Goal: Transaction & Acquisition: Download file/media

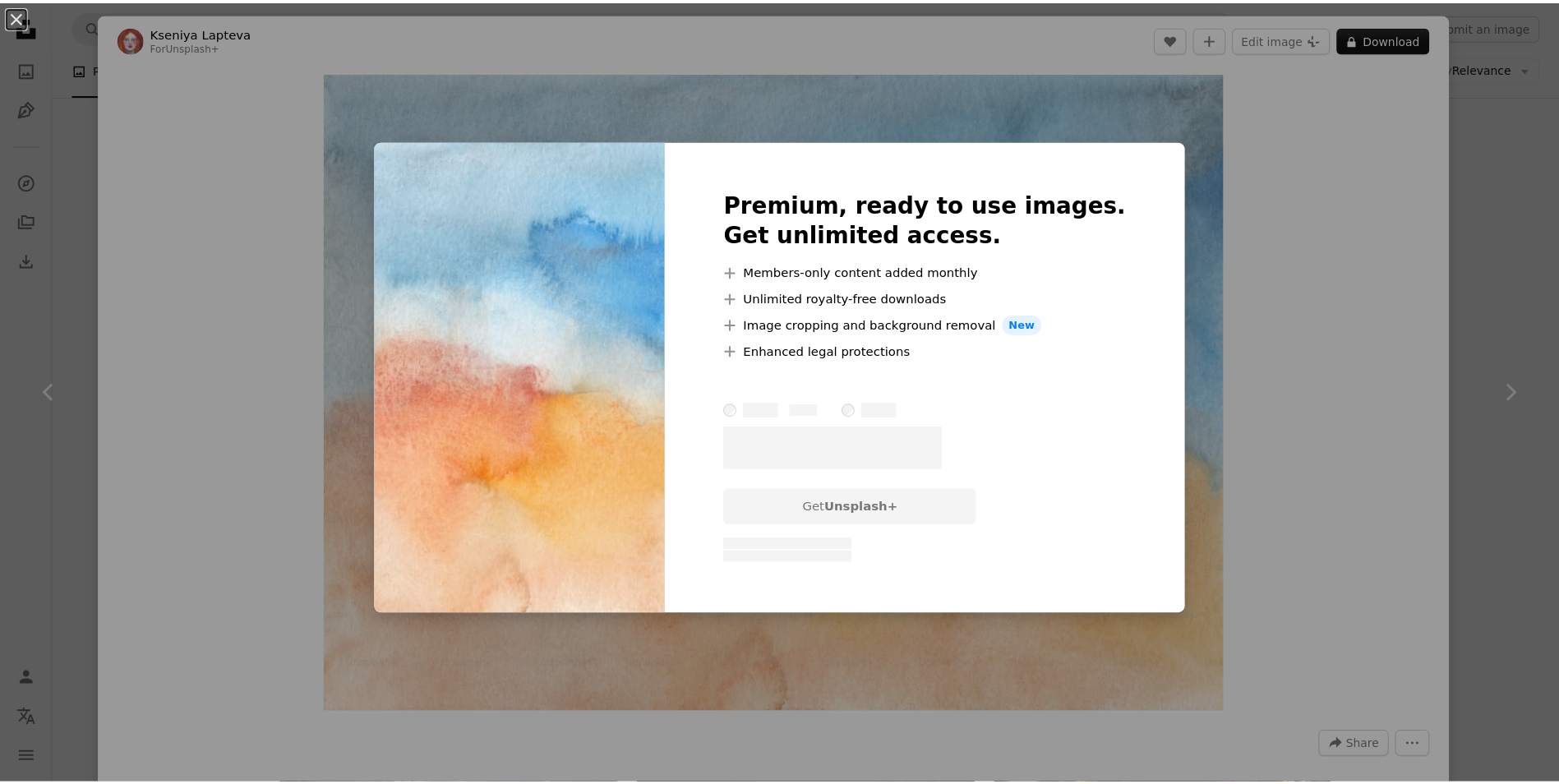
scroll to position [1150, 0]
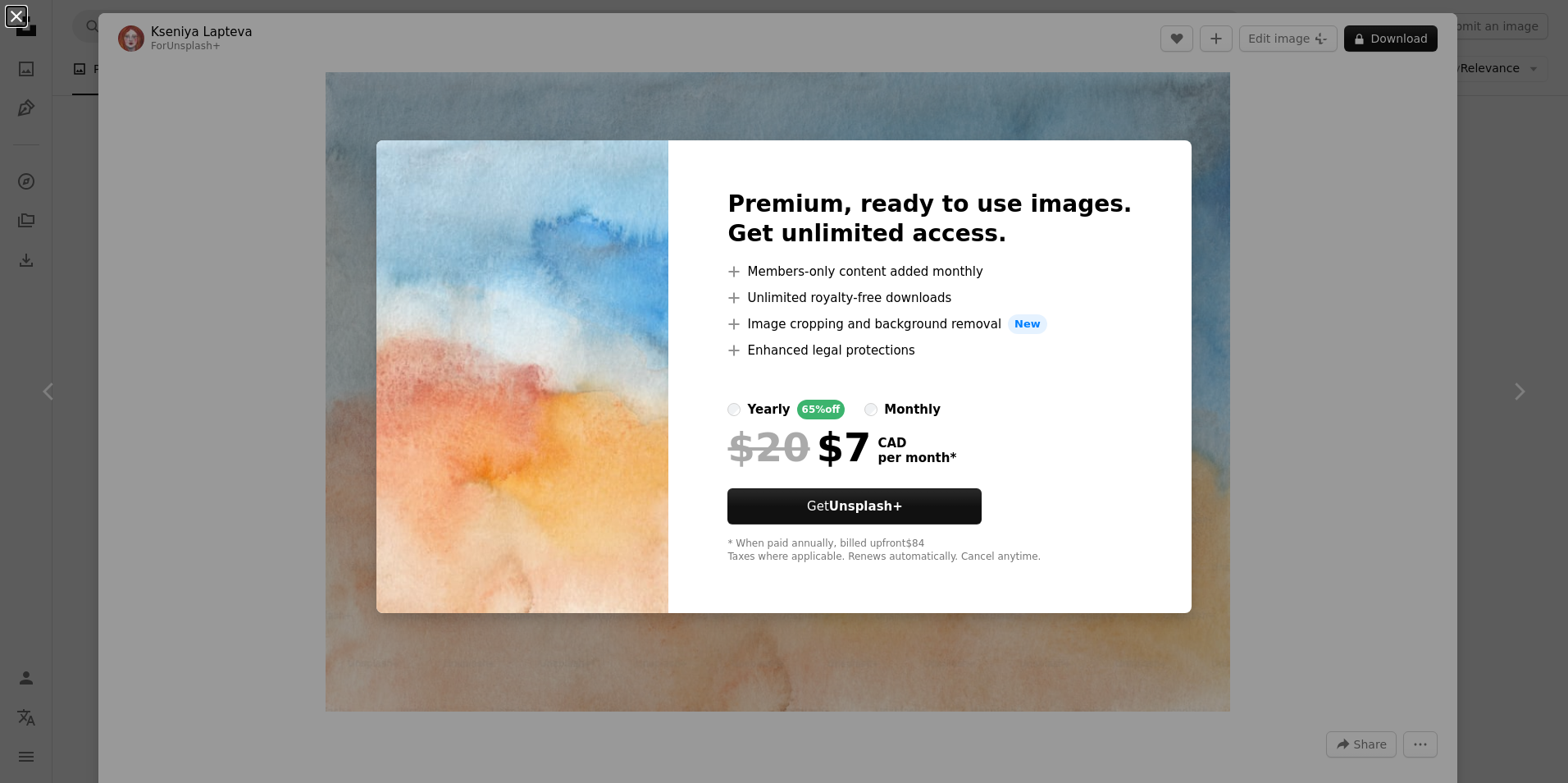
click at [12, 12] on button "An X shape" at bounding box center [17, 17] width 19 height 19
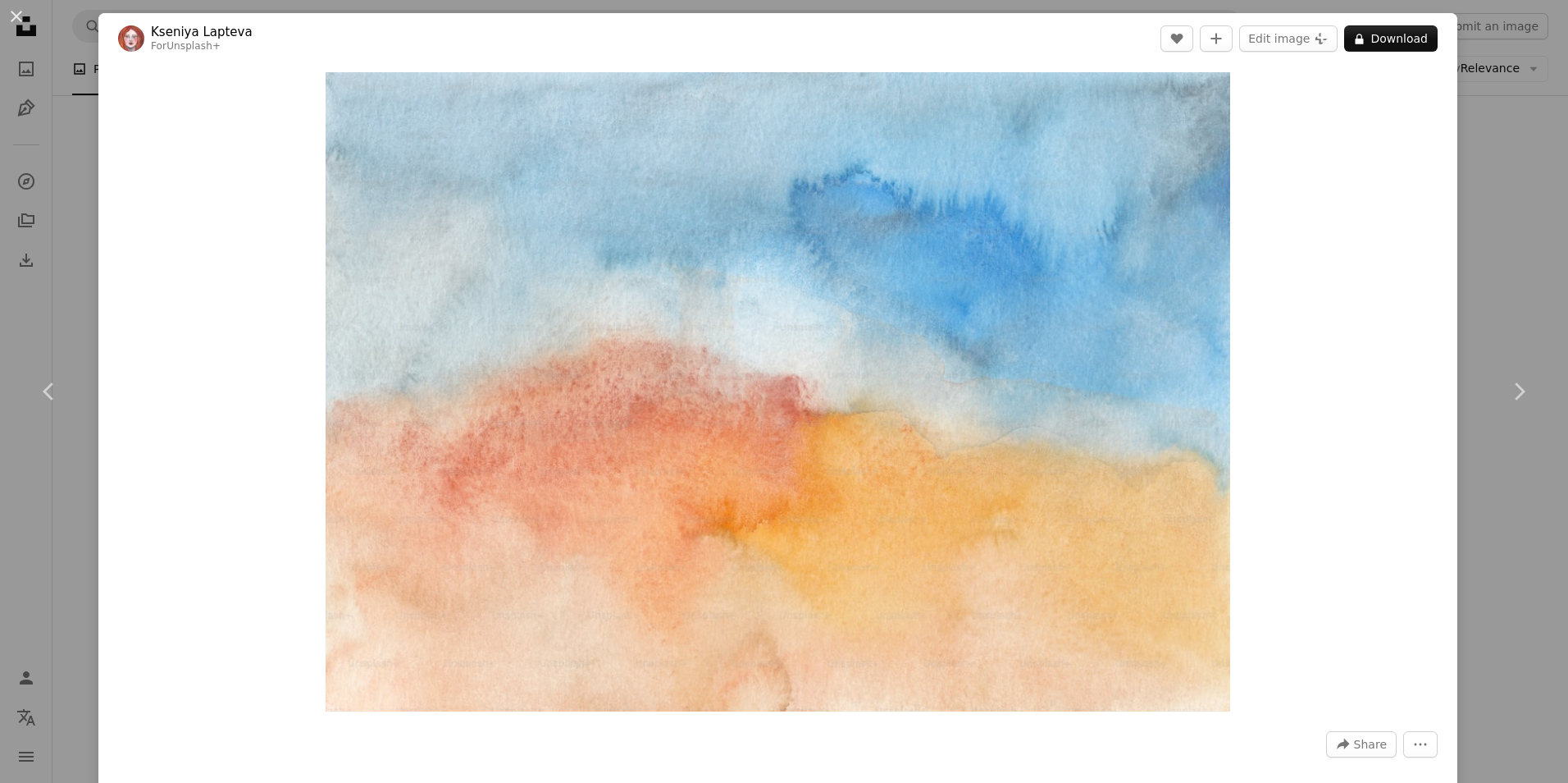
click at [12, 12] on button "An X shape" at bounding box center [17, 17] width 19 height 19
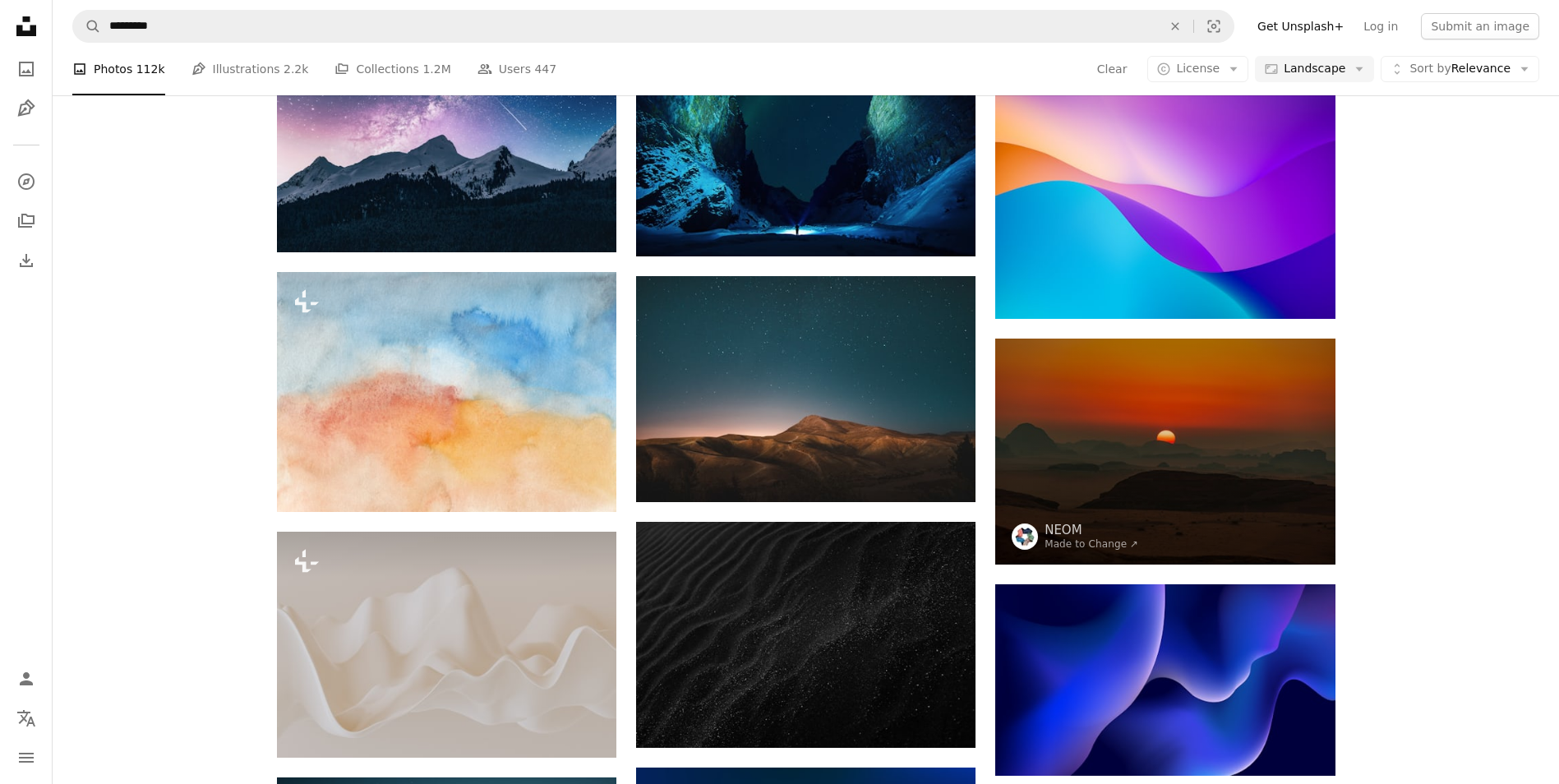
scroll to position [904, 0]
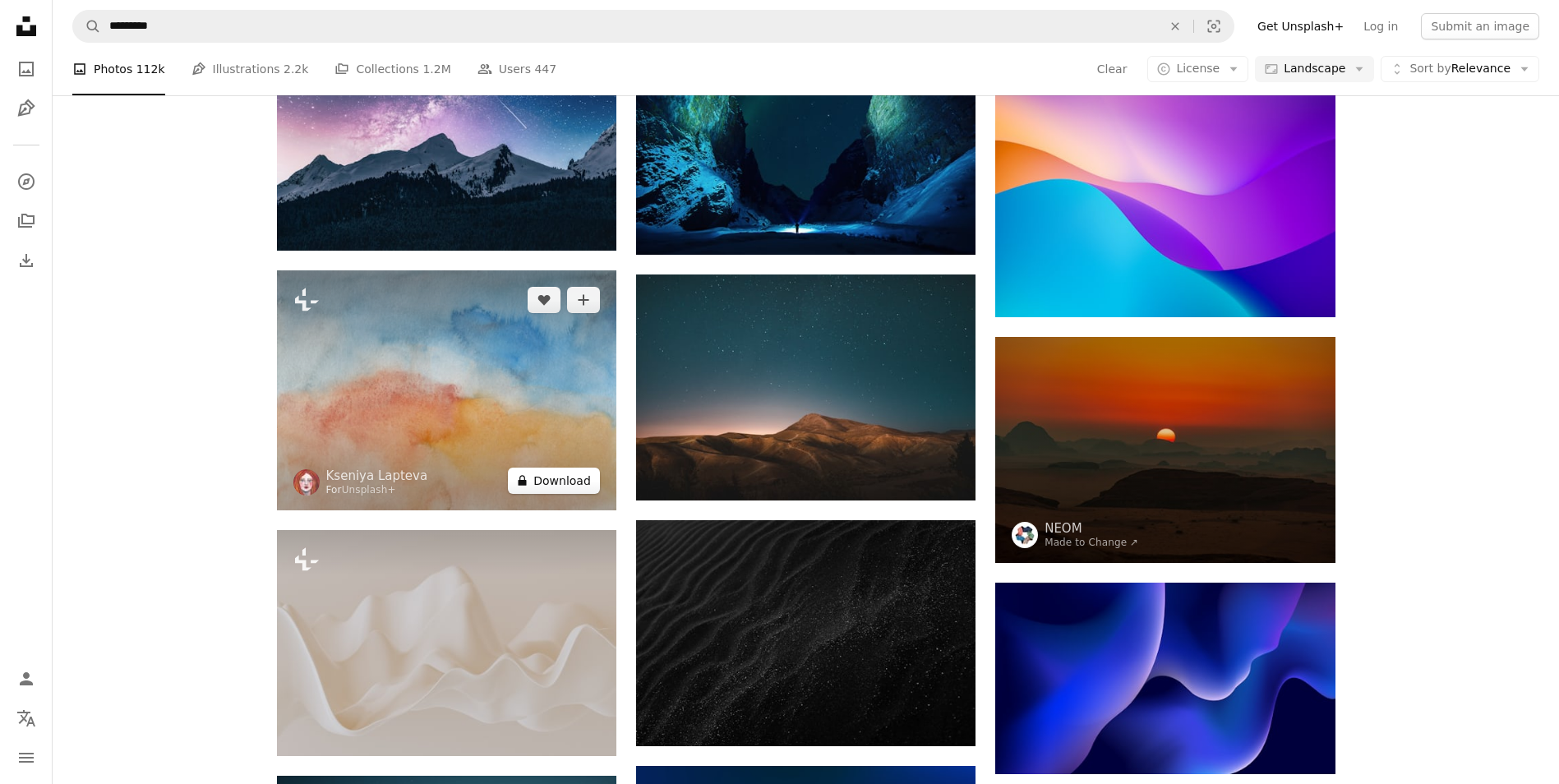
click at [536, 477] on button "A lock Download" at bounding box center [553, 480] width 92 height 26
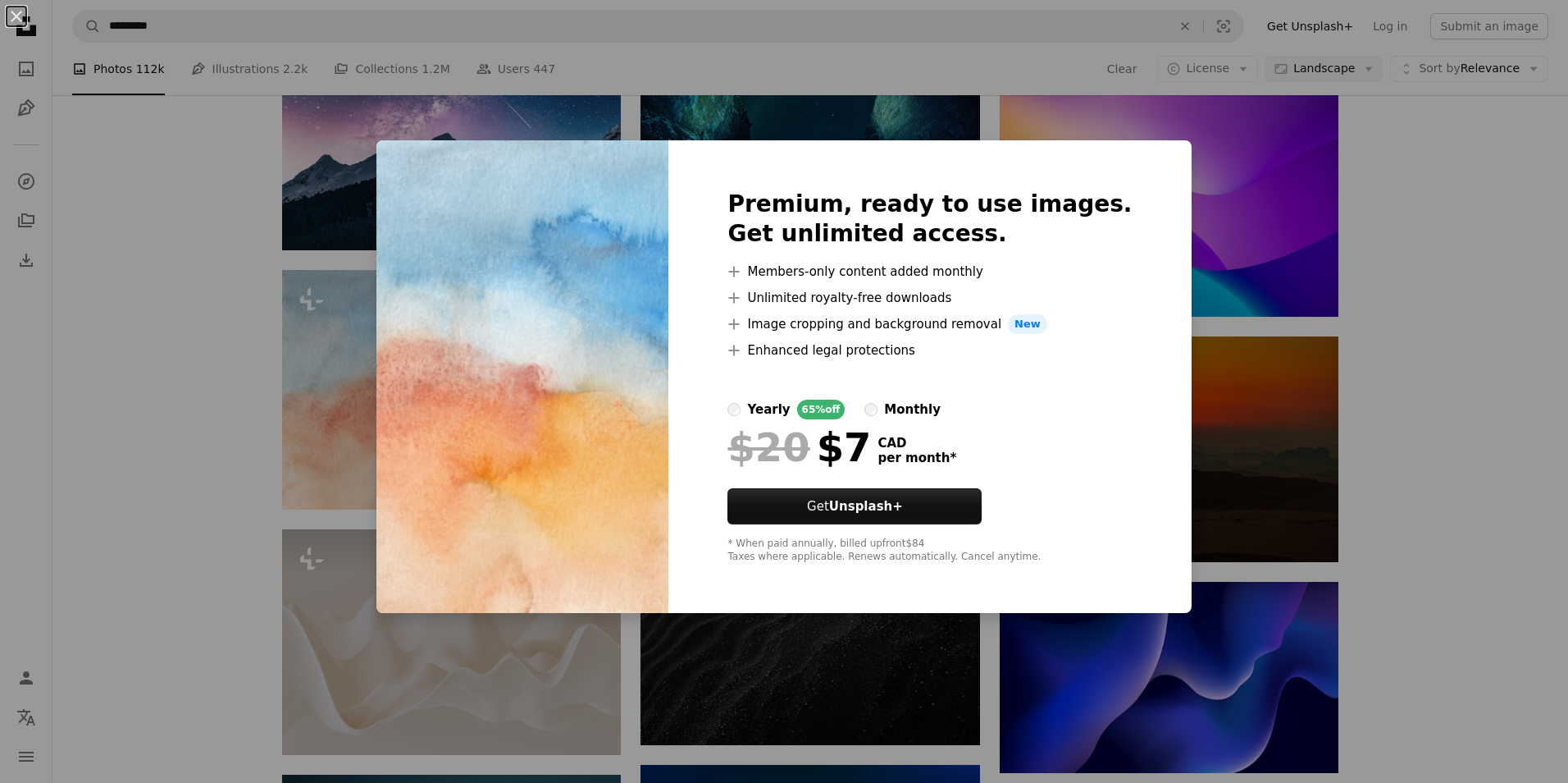
click at [1423, 160] on div "An X shape Premium, ready to use images. Get unlimited access. A plus sign Memb…" at bounding box center [784, 391] width 1568 height 783
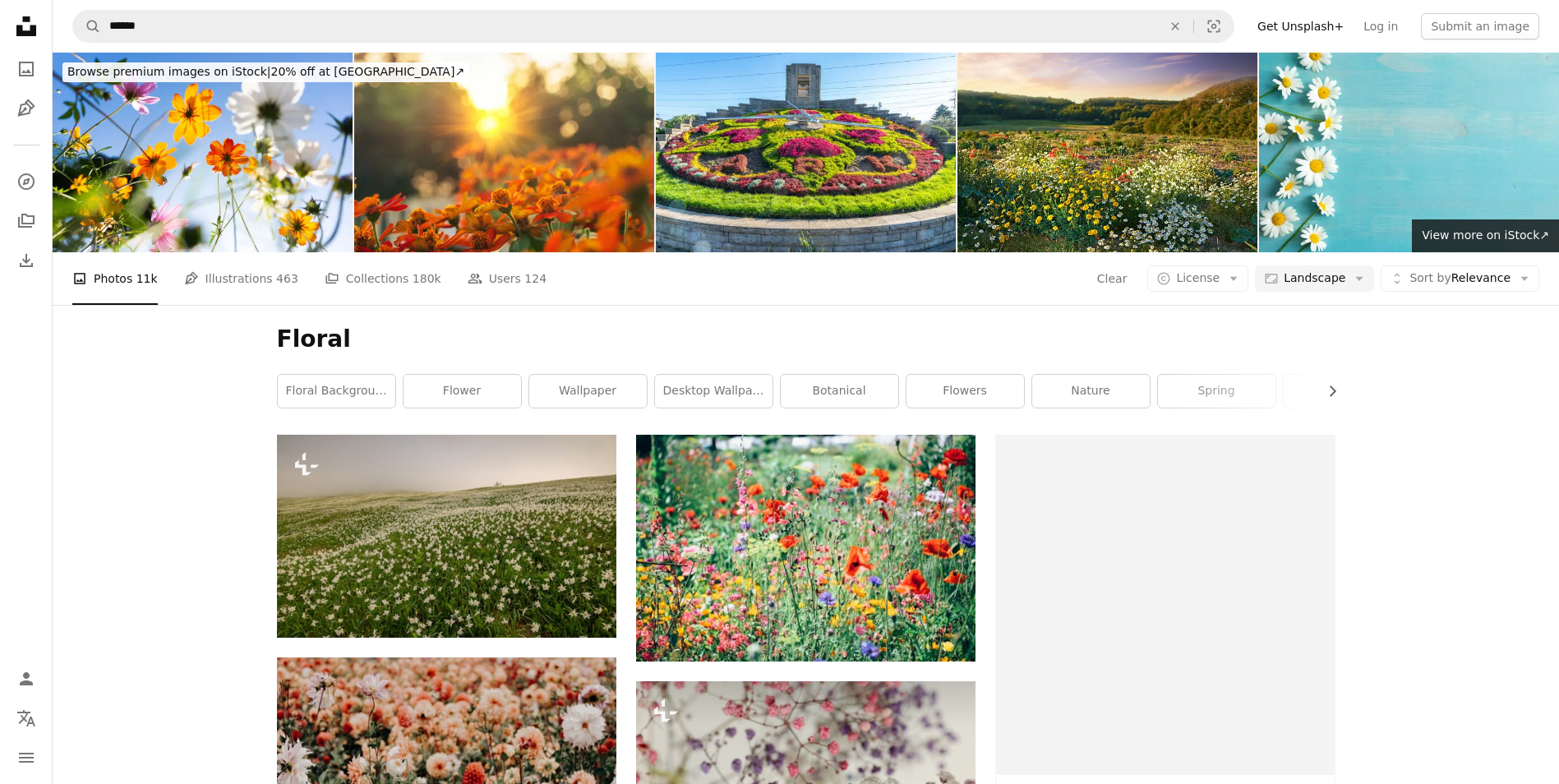
scroll to position [34361, 0]
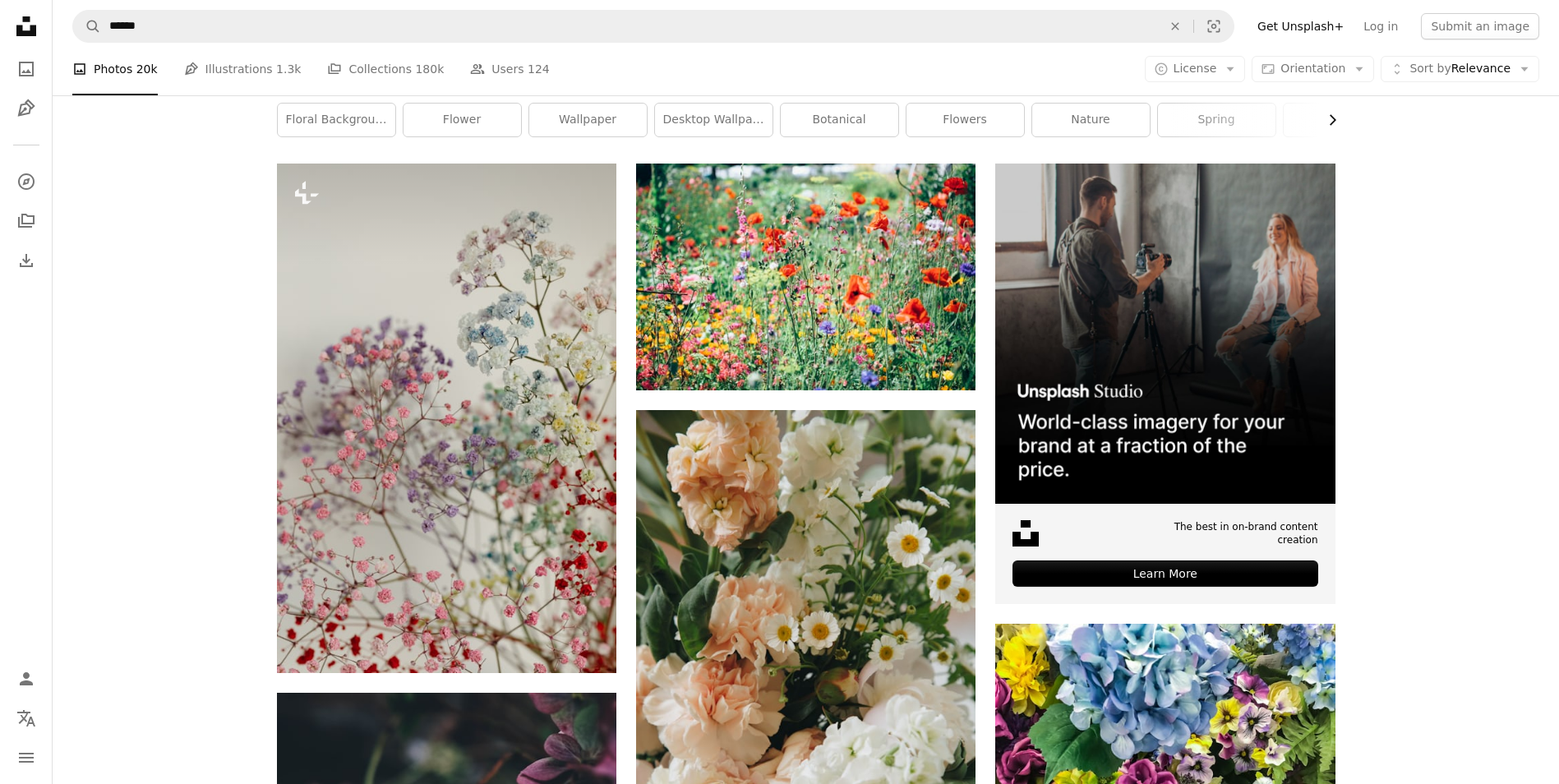
scroll to position [246, 0]
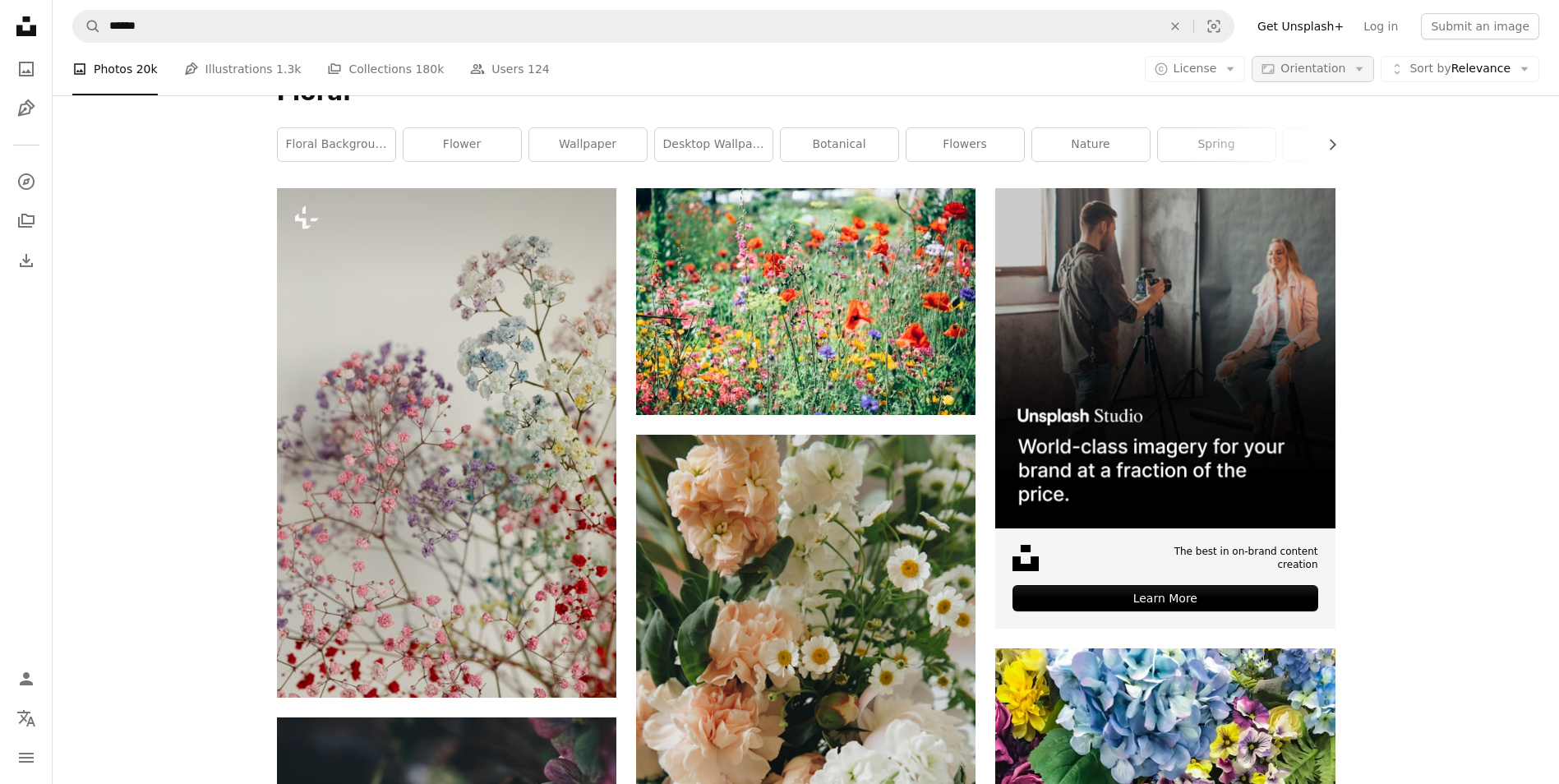
click at [1331, 79] on button "Aspect ratio Orientation Arrow down" at bounding box center [1313, 68] width 123 height 26
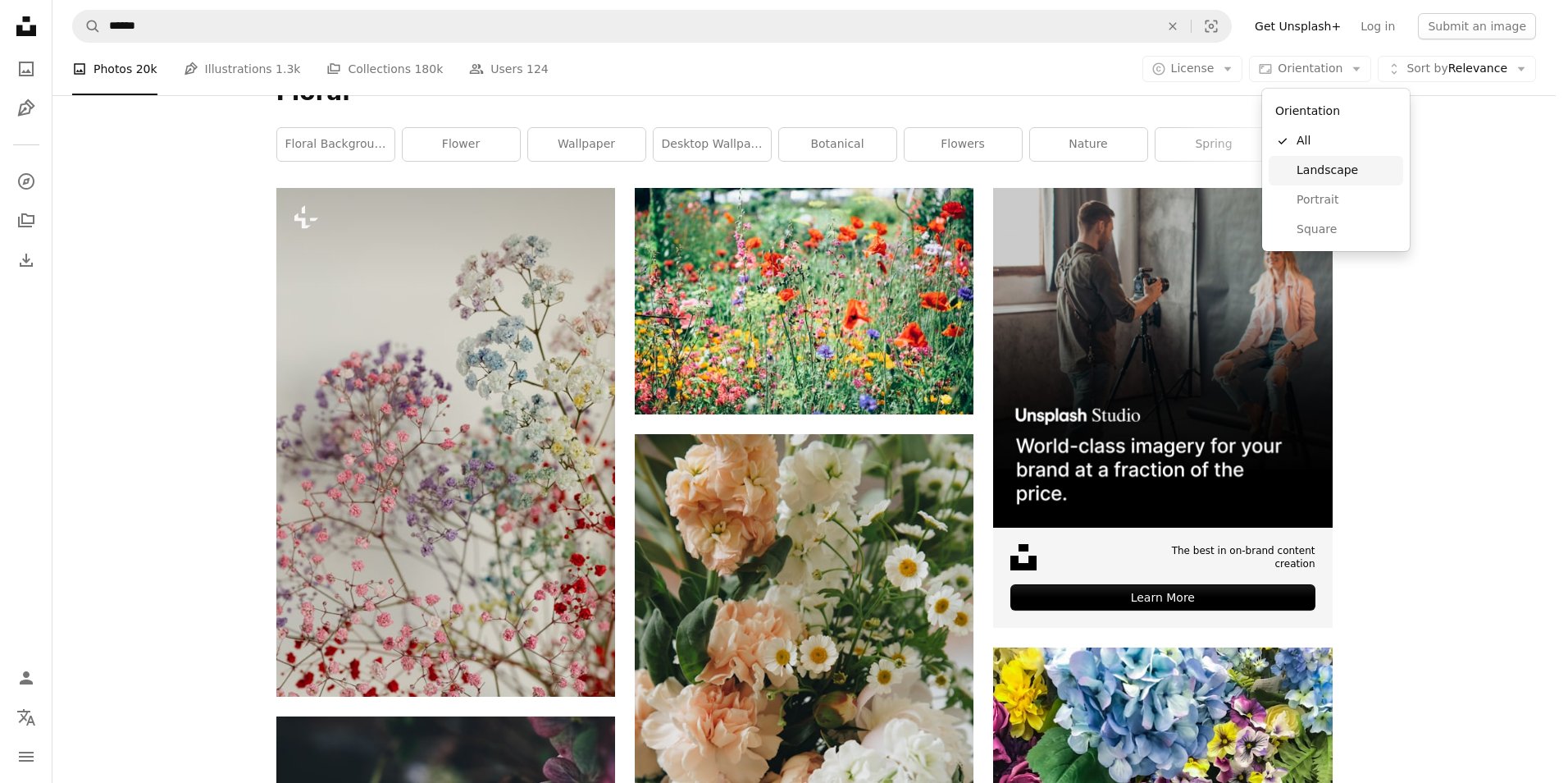
click at [1318, 168] on span "Landscape" at bounding box center [1346, 170] width 100 height 17
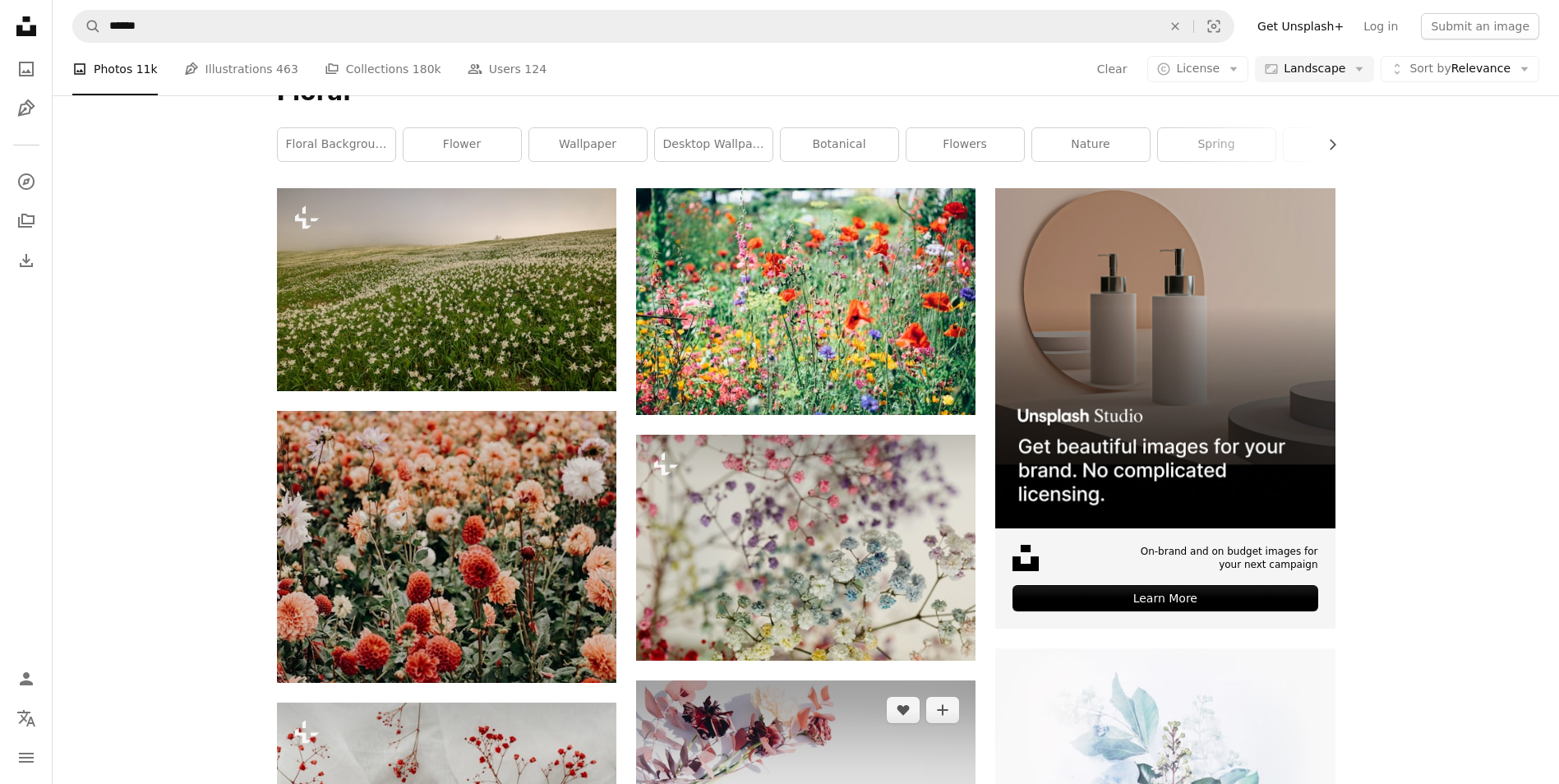
scroll to position [904, 0]
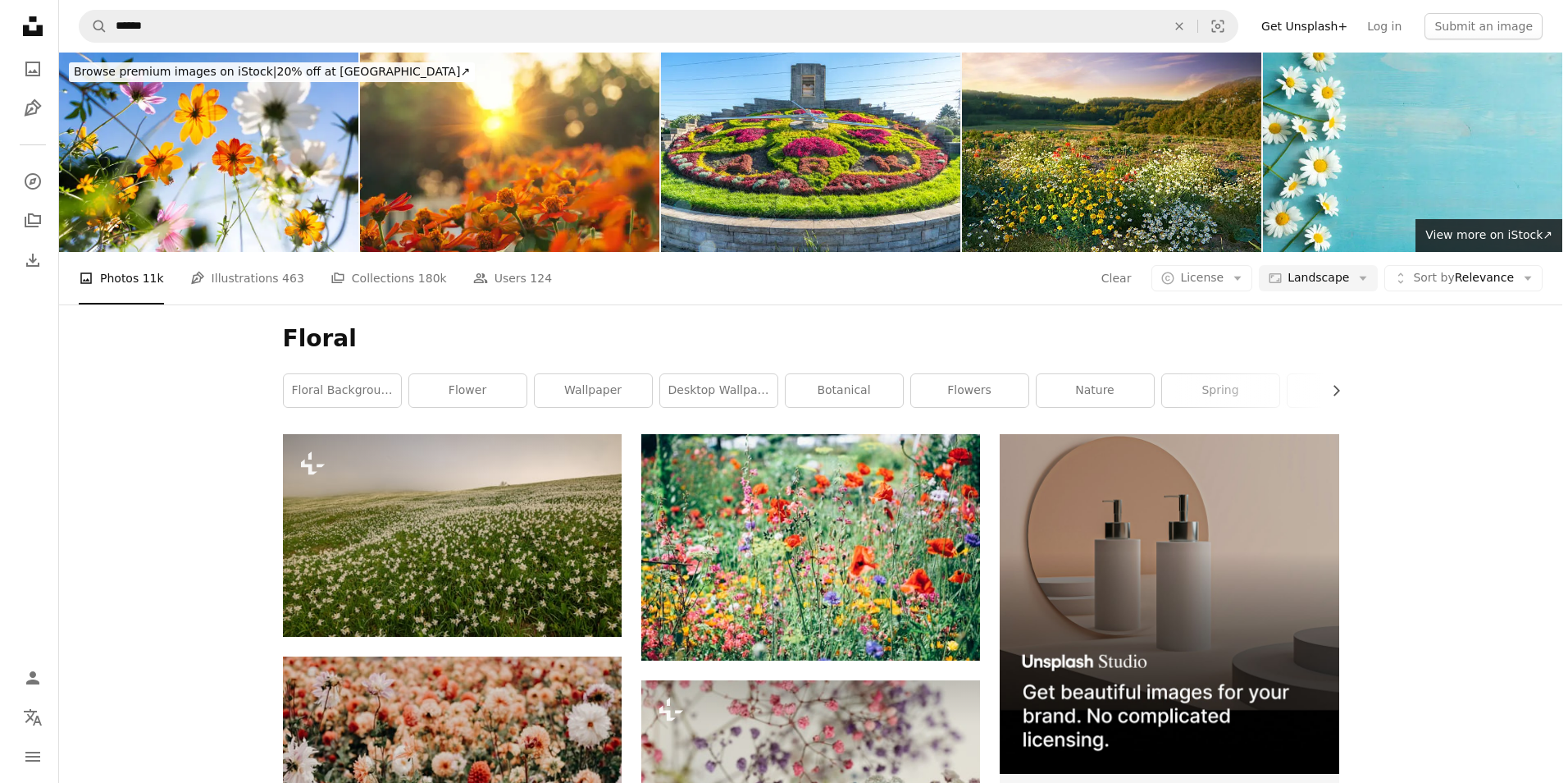
scroll to position [1887, 0]
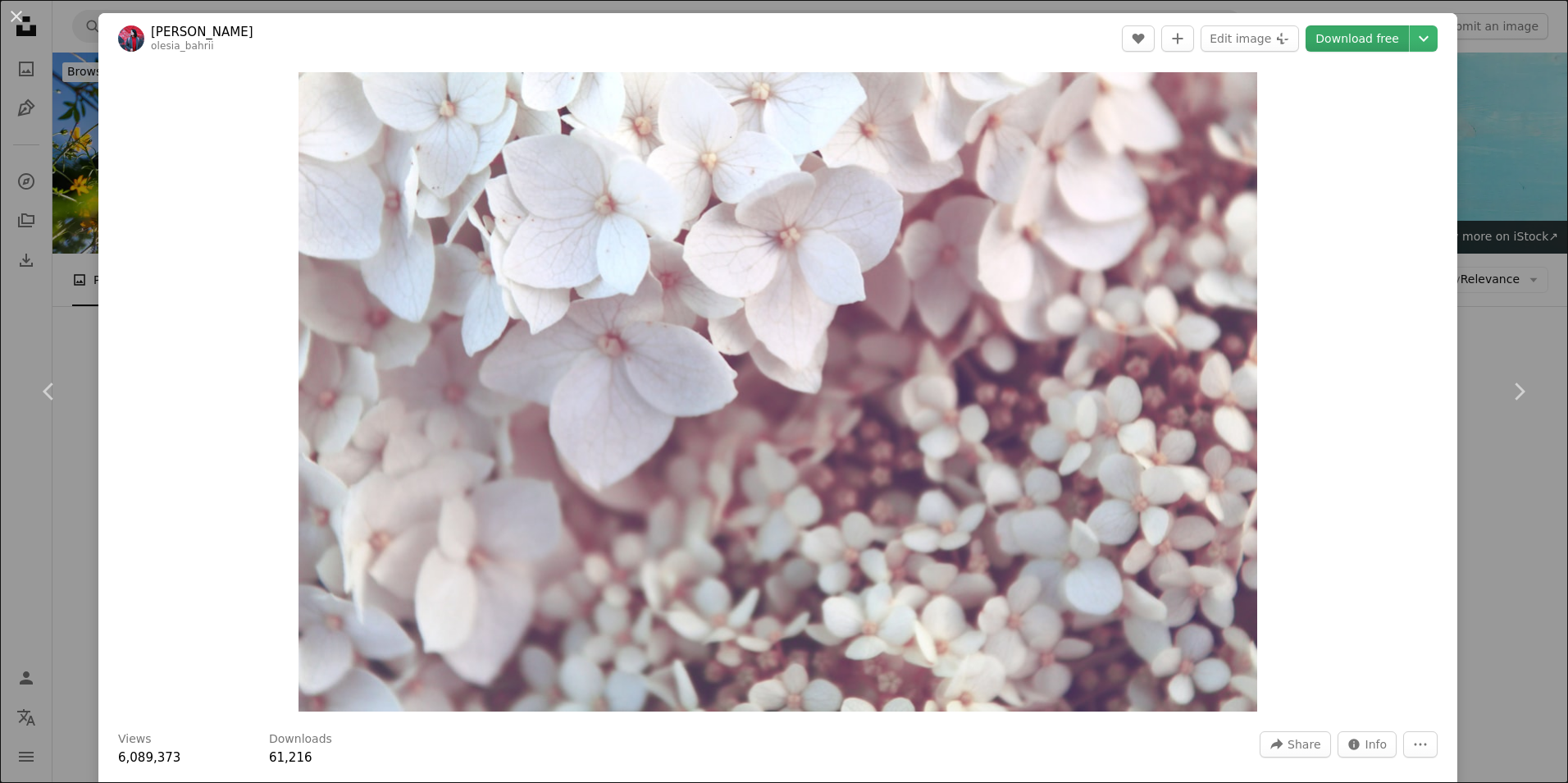
click at [1335, 43] on link "Download free" at bounding box center [1357, 38] width 103 height 26
